Goal: Navigation & Orientation: Find specific page/section

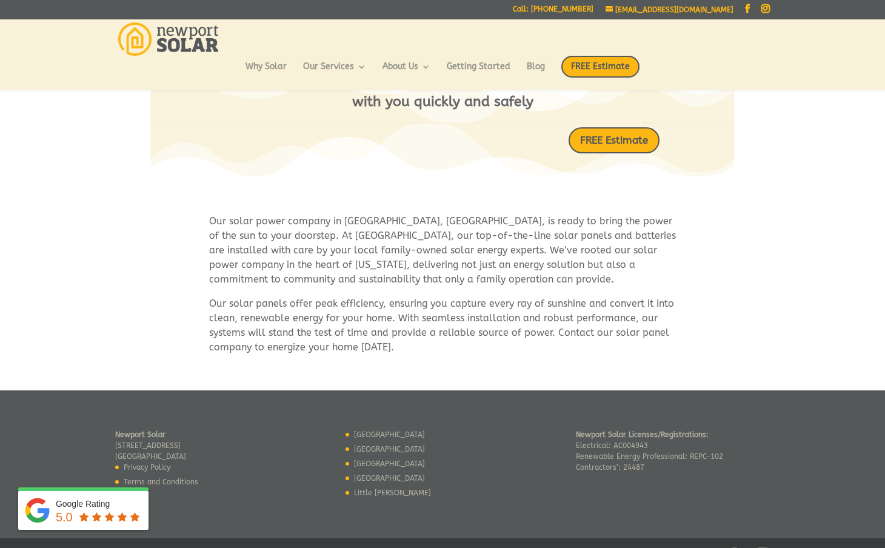
scroll to position [619, 0]
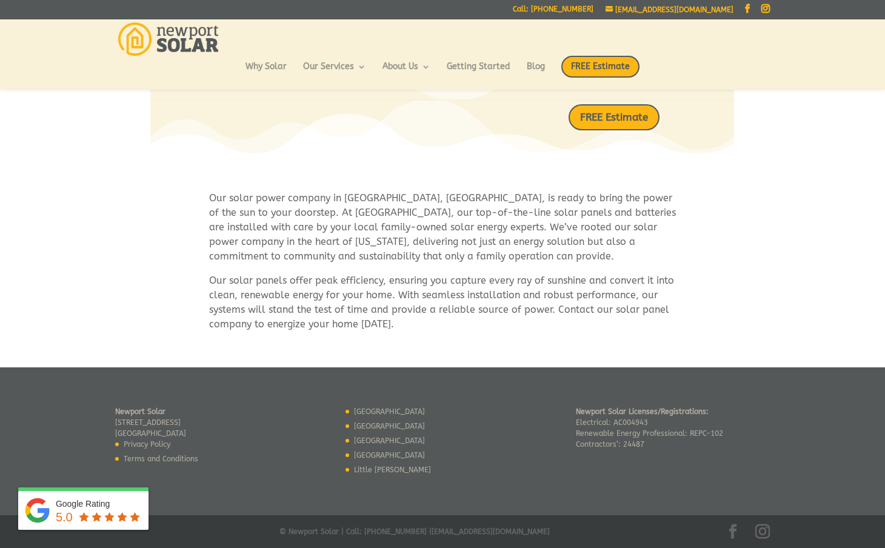
click at [371, 411] on link "[GEOGRAPHIC_DATA]" at bounding box center [389, 411] width 71 height 8
